Goal: Navigation & Orientation: Understand site structure

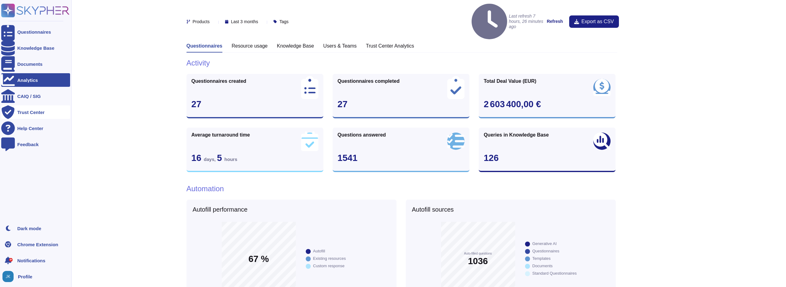
click at [32, 117] on div "Trust Center" at bounding box center [35, 112] width 69 height 14
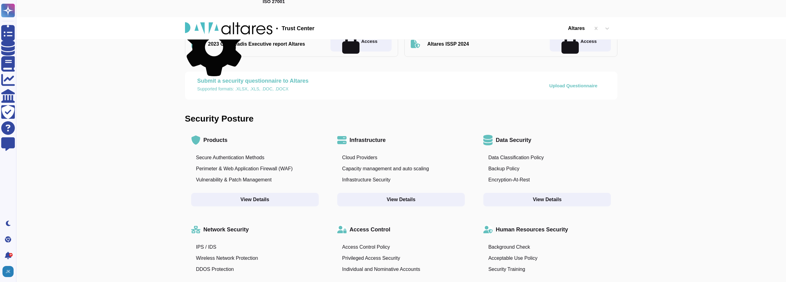
scroll to position [124, 0]
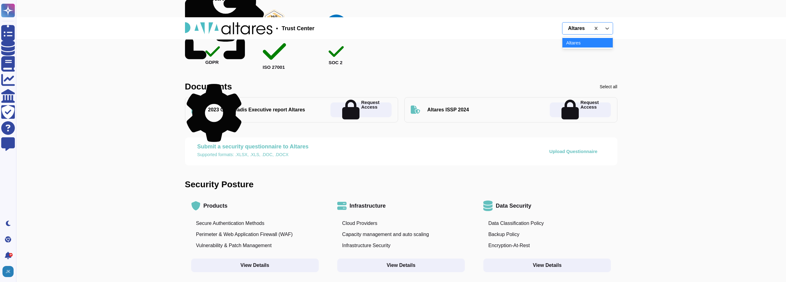
click at [576, 26] on div at bounding box center [577, 28] width 22 height 6
click at [607, 30] on icon at bounding box center [607, 28] width 6 height 6
click at [558, 30] on icon "button" at bounding box center [637, 107] width 158 height 158
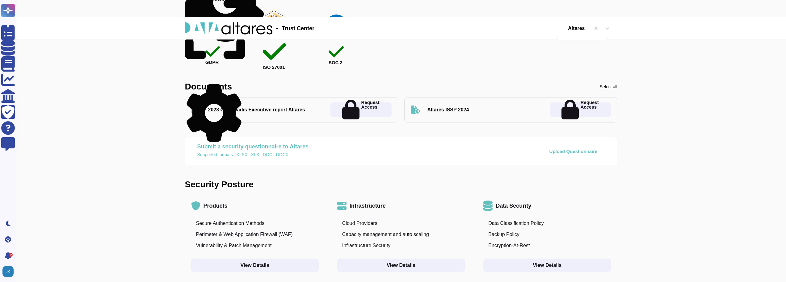
click at [558, 28] on icon "button" at bounding box center [637, 107] width 158 height 158
click at [558, 28] on icon "button" at bounding box center [558, 28] width 0 height 0
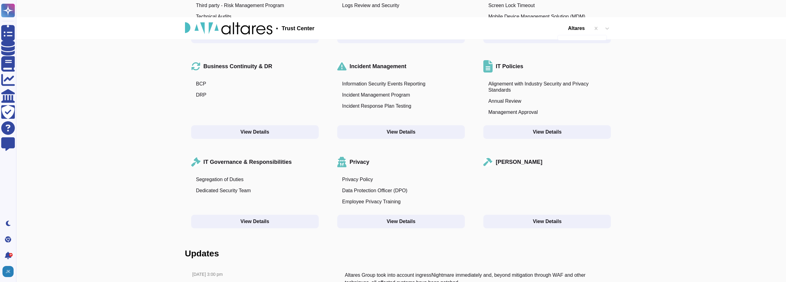
scroll to position [575, 0]
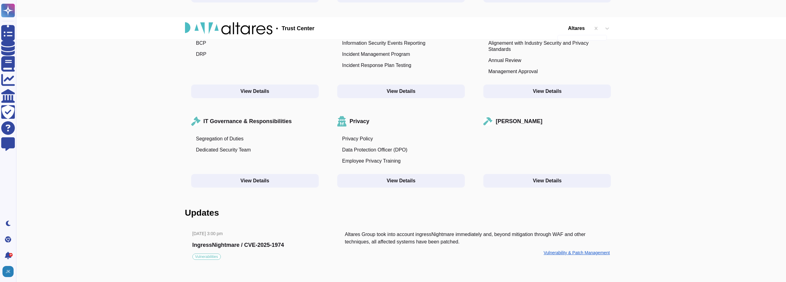
click at [567, 252] on div "Vulnerability & Patch Management" at bounding box center [577, 253] width 66 height 4
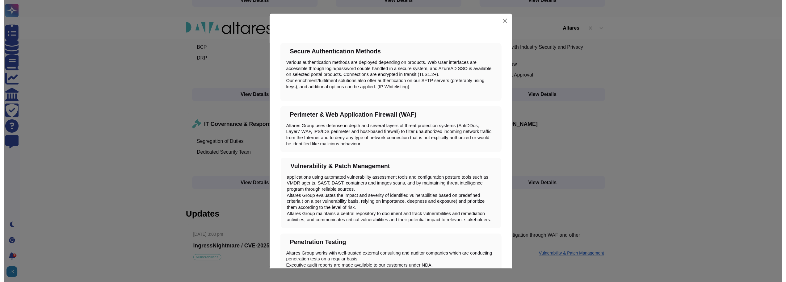
scroll to position [0, 0]
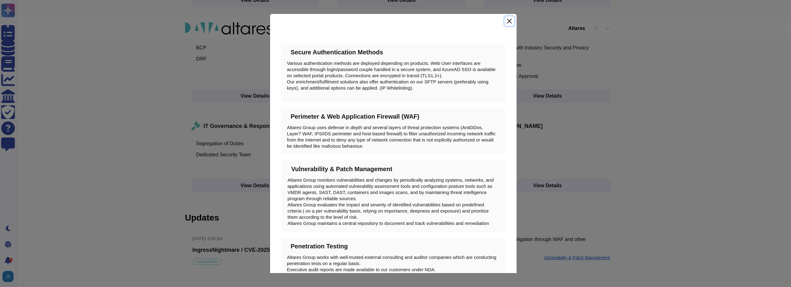
click at [510, 22] on button "Close" at bounding box center [508, 21] width 9 height 10
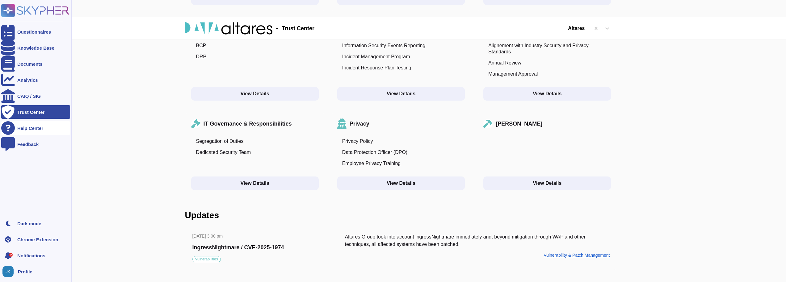
click at [22, 130] on div "Help Center" at bounding box center [30, 128] width 26 height 5
click at [6, 11] on icon at bounding box center [8, 11] width 12 height 12
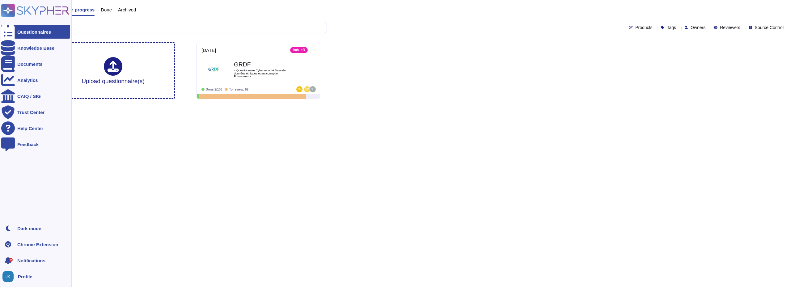
click at [40, 11] on icon at bounding box center [35, 11] width 68 height 14
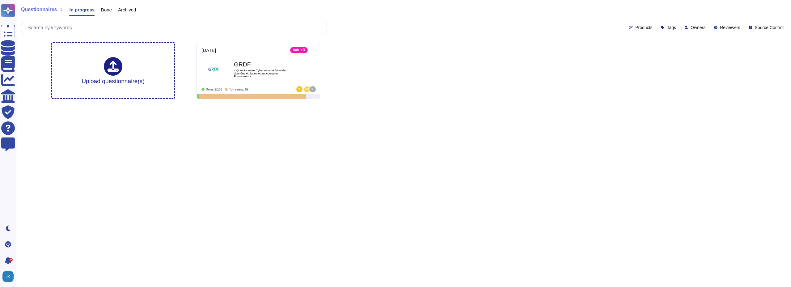
click at [776, 28] on span "Source Control" at bounding box center [769, 27] width 29 height 4
click at [635, 27] on span "Products" at bounding box center [643, 27] width 17 height 4
click at [763, 28] on span "Source Control" at bounding box center [769, 27] width 29 height 4
click at [725, 27] on span "Reviewers" at bounding box center [730, 27] width 20 height 4
click at [695, 27] on span "Owners" at bounding box center [697, 27] width 15 height 4
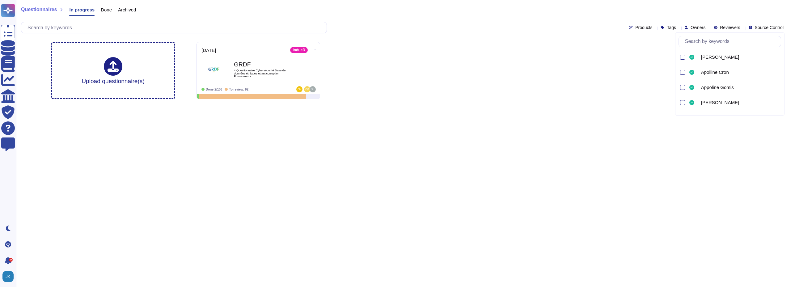
click at [678, 28] on icon at bounding box center [678, 28] width 0 height 0
click at [613, 58] on div "Upload questionnaire(s) [DATE] IndueD GRDF 4 Questionnaire Cybersécurité Base d…" at bounding box center [403, 70] width 714 height 67
click at [43, 10] on span "Questionnaires" at bounding box center [39, 9] width 36 height 5
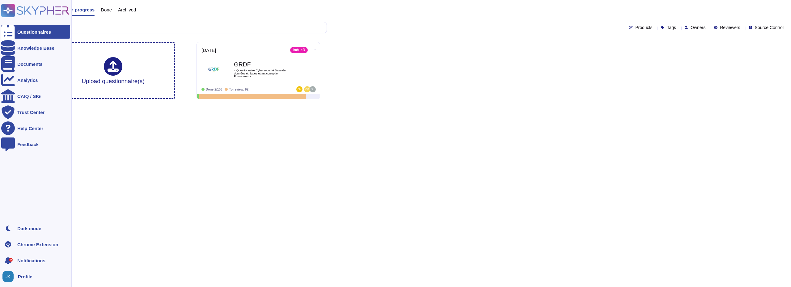
click at [12, 11] on icon at bounding box center [8, 11] width 12 height 12
click at [22, 94] on div "CAIQ / SIG" at bounding box center [28, 96] width 23 height 5
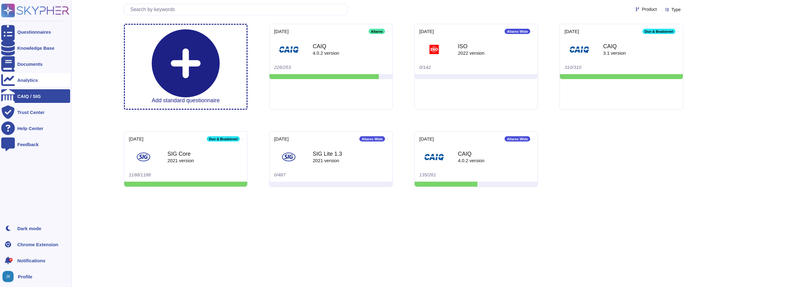
click at [30, 78] on div "Analytics" at bounding box center [27, 80] width 21 height 5
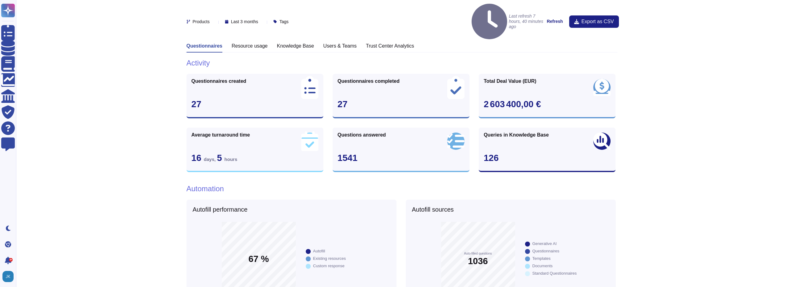
click at [245, 43] on h3 "Resource usage" at bounding box center [250, 46] width 36 height 6
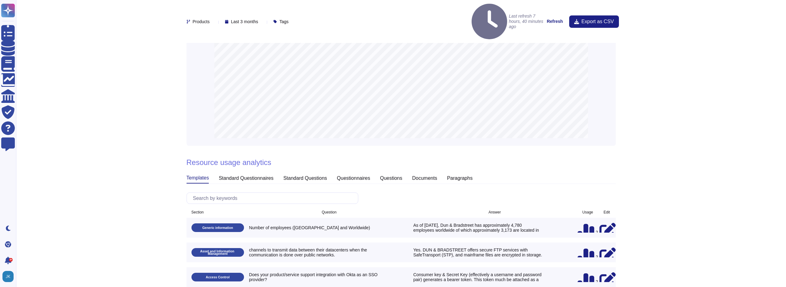
scroll to position [366, 0]
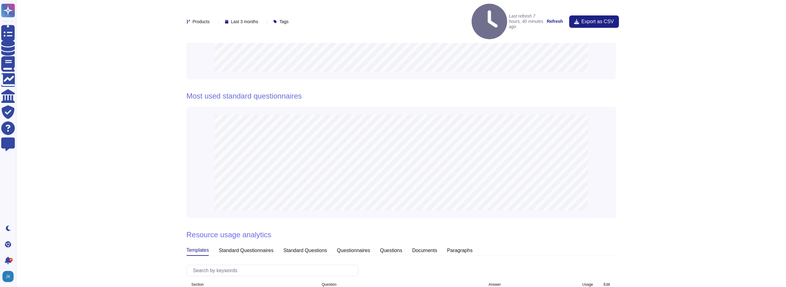
click at [552, 19] on strong "Refresh" at bounding box center [555, 21] width 16 height 5
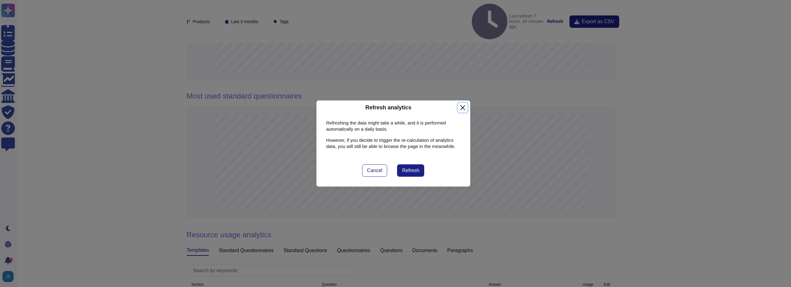
click at [461, 107] on button "Close" at bounding box center [463, 108] width 10 height 10
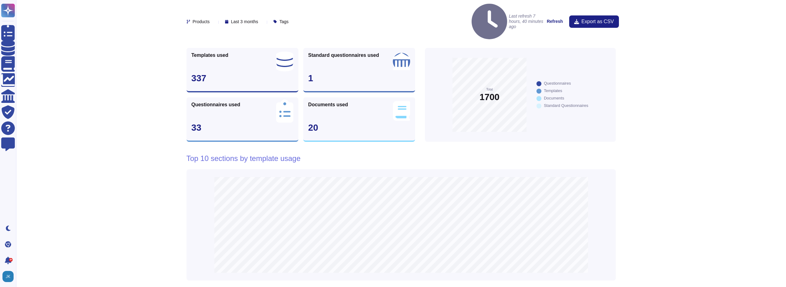
scroll to position [0, 0]
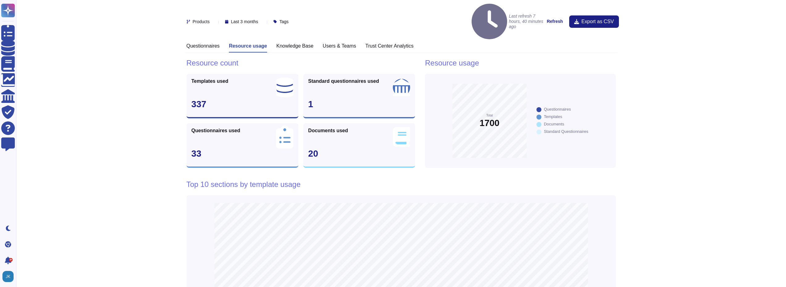
click at [304, 43] on h3 "Knowledge Base" at bounding box center [294, 46] width 37 height 6
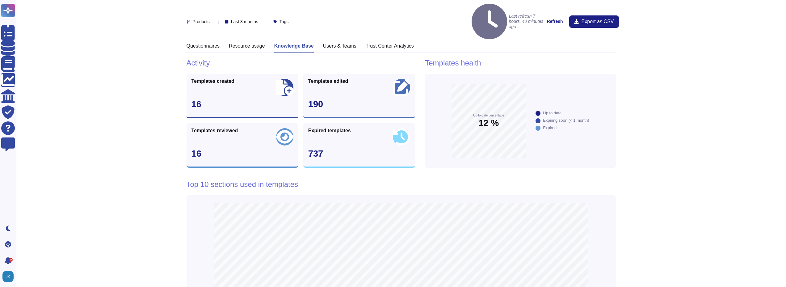
click at [327, 43] on h3 "Users & Teams" at bounding box center [339, 46] width 33 height 6
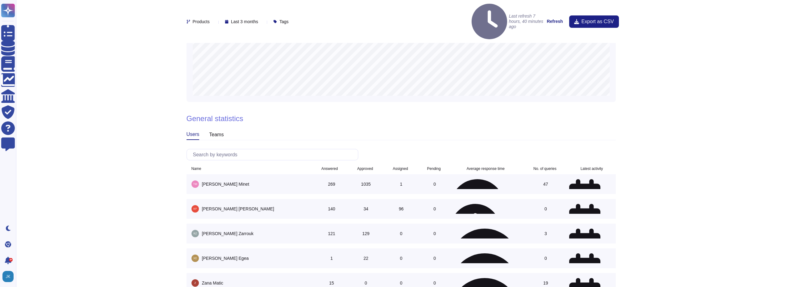
scroll to position [424, 0]
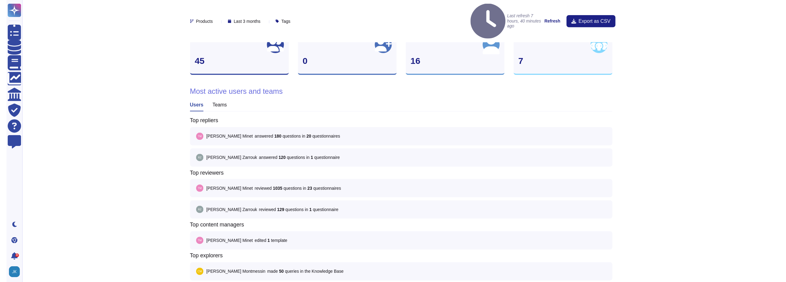
scroll to position [0, 0]
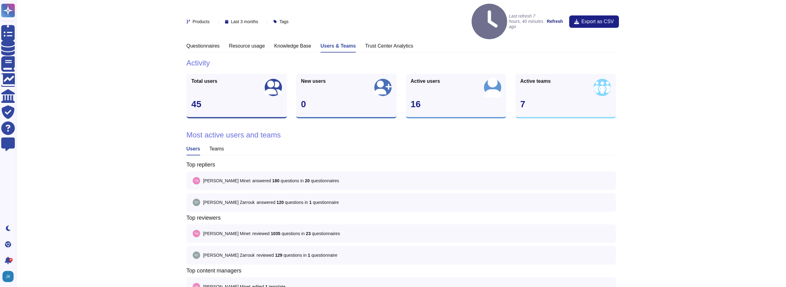
click at [390, 43] on h3 "Trust Center Analytics" at bounding box center [389, 46] width 48 height 6
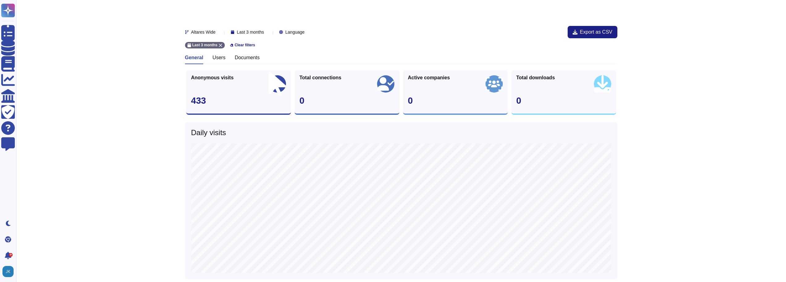
click at [301, 32] on span "Language" at bounding box center [294, 32] width 19 height 4
click at [264, 34] on span "Last 3 months" at bounding box center [250, 32] width 27 height 4
click at [208, 32] on span "Altares Wide" at bounding box center [203, 32] width 24 height 4
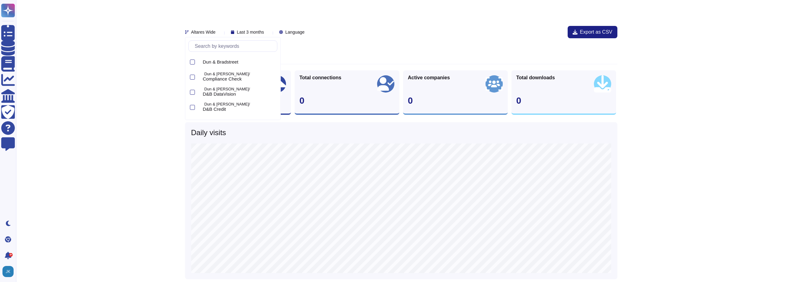
click at [327, 44] on div "Last 3 months Clear filters" at bounding box center [401, 43] width 432 height 10
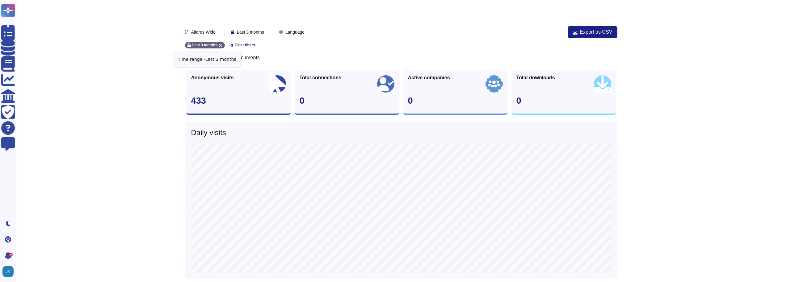
click at [219, 43] on div "Last 3 months" at bounding box center [205, 45] width 40 height 6
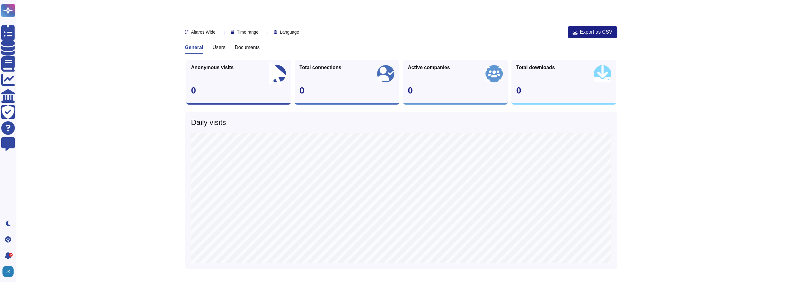
click at [218, 48] on h3 "Users" at bounding box center [219, 47] width 13 height 6
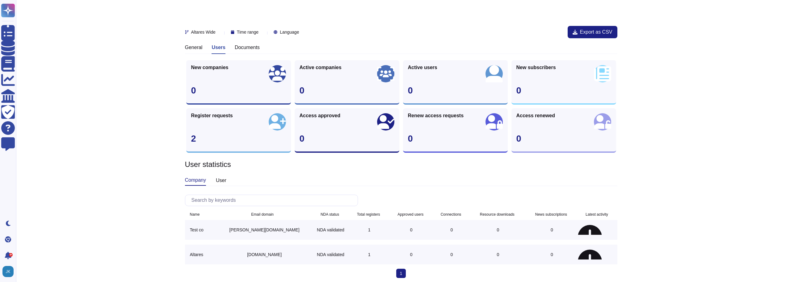
click at [252, 50] on h3 "Documents" at bounding box center [247, 47] width 25 height 6
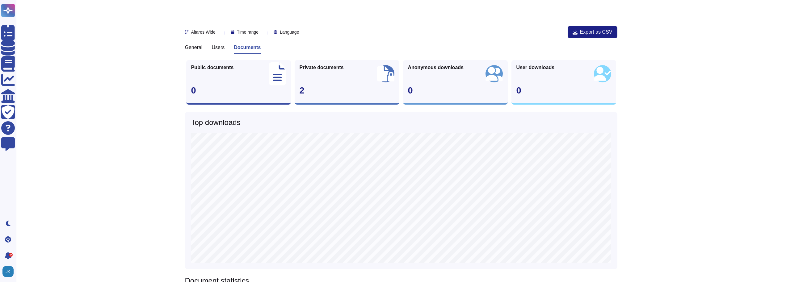
click at [194, 49] on h3 "General" at bounding box center [194, 47] width 18 height 6
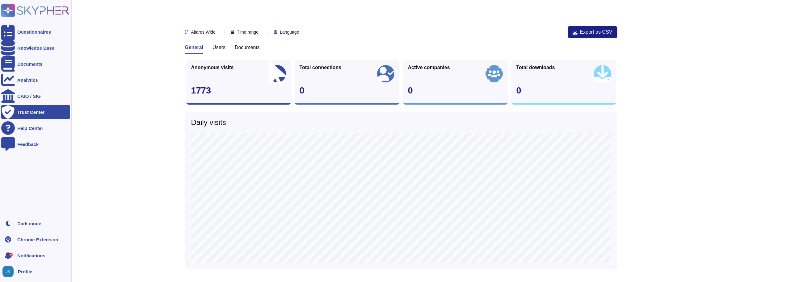
click at [6, 112] on icon at bounding box center [8, 112] width 13 height 14
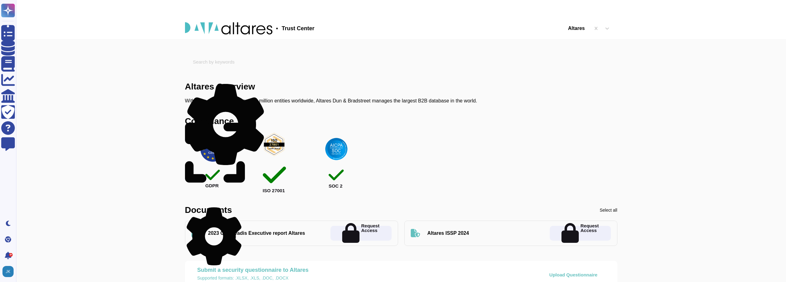
click at [276, 157] on img at bounding box center [274, 144] width 25 height 25
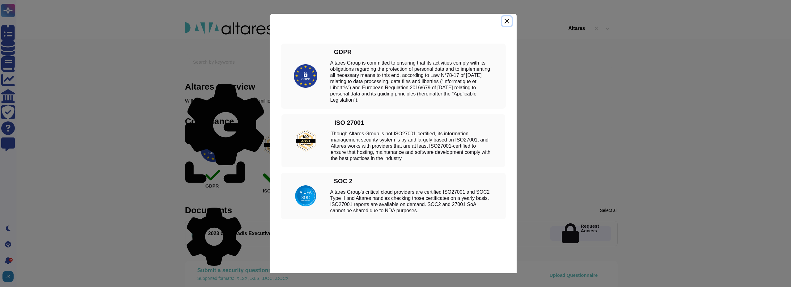
click at [508, 22] on button "Close" at bounding box center [506, 21] width 9 height 10
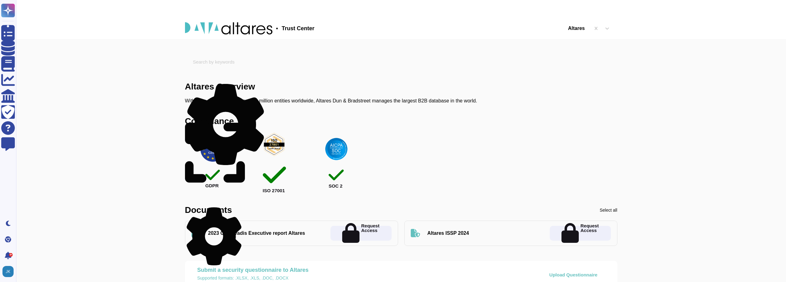
click at [242, 121] on icon at bounding box center [215, 153] width 60 height 69
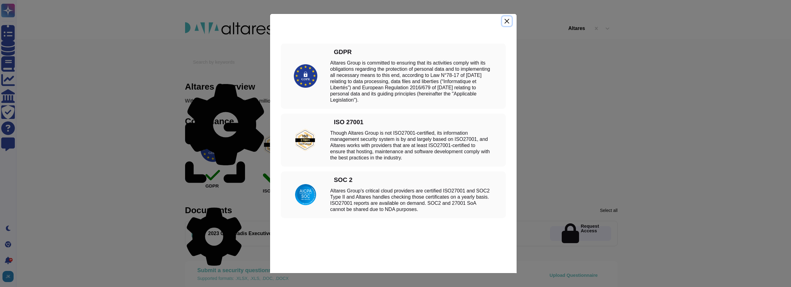
click at [507, 22] on button "Close" at bounding box center [506, 21] width 9 height 10
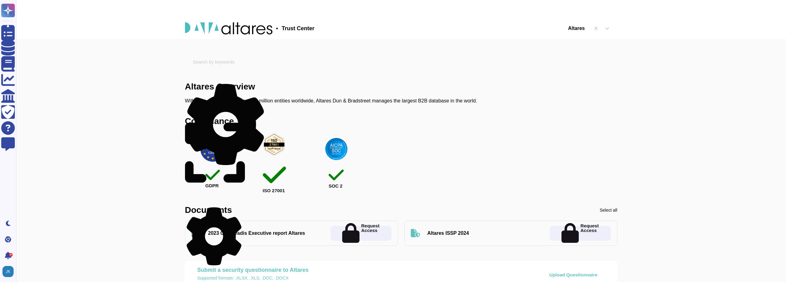
click at [337, 171] on div "SOC 2" at bounding box center [337, 163] width 56 height 62
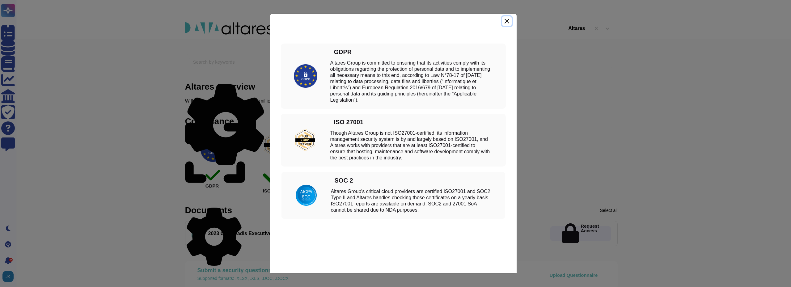
click at [508, 21] on button "Close" at bounding box center [506, 21] width 9 height 10
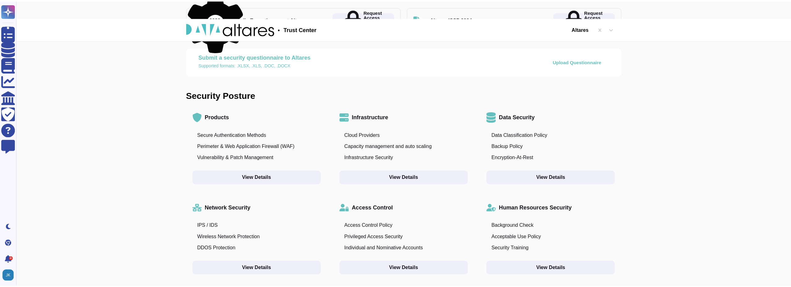
scroll to position [216, 0]
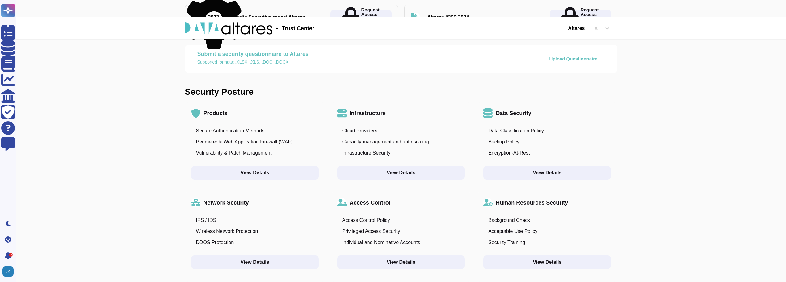
click at [392, 173] on button "View Details" at bounding box center [401, 173] width 128 height 14
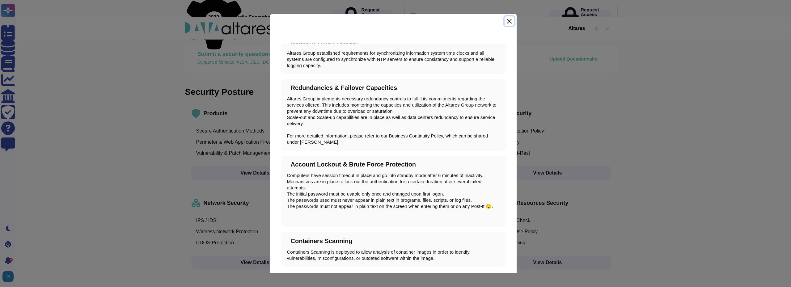
click at [509, 18] on button "Close" at bounding box center [508, 21] width 9 height 10
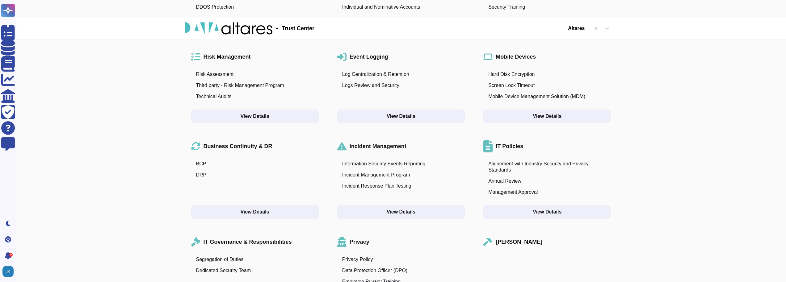
scroll to position [463, 0]
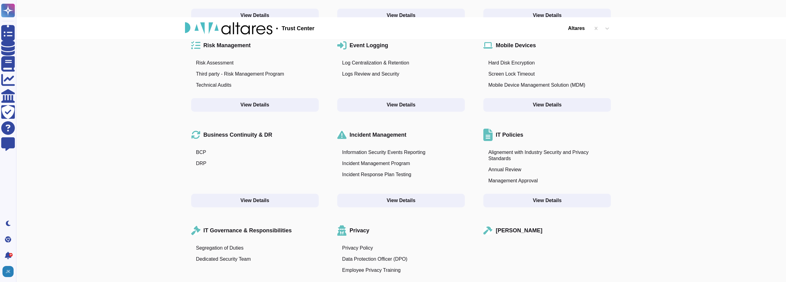
click at [515, 172] on div "Annual Review" at bounding box center [504, 170] width 33 height 6
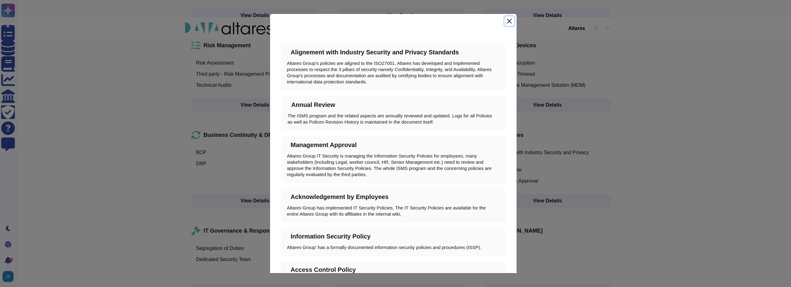
click at [509, 23] on button "Close" at bounding box center [508, 21] width 9 height 10
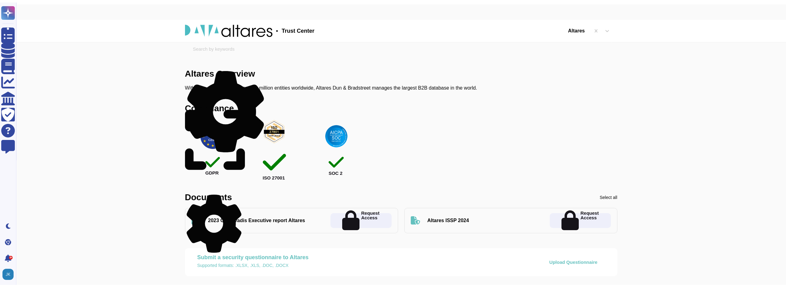
scroll to position [0, 0]
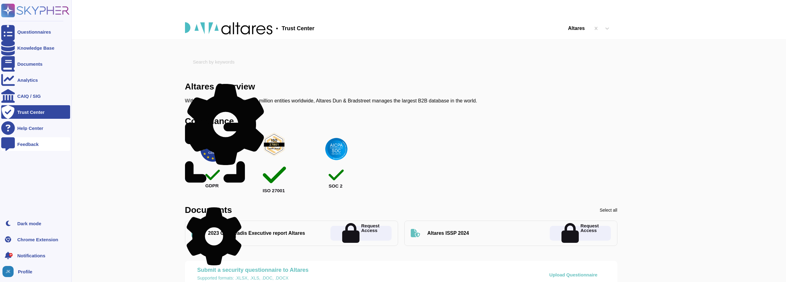
click at [12, 145] on div at bounding box center [8, 144] width 14 height 14
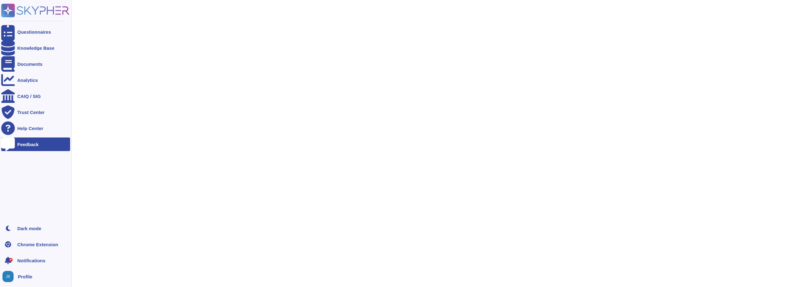
scroll to position [31, 0]
click at [35, 248] on link "Chrome Extension" at bounding box center [35, 245] width 69 height 14
